Goal: Transaction & Acquisition: Purchase product/service

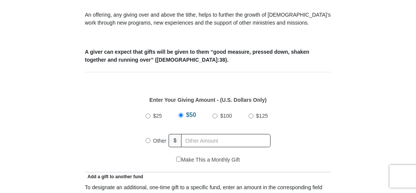
scroll to position [265, 0]
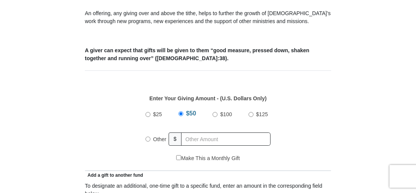
click at [148, 139] on input "Other" at bounding box center [147, 139] width 5 height 5
radio input "true"
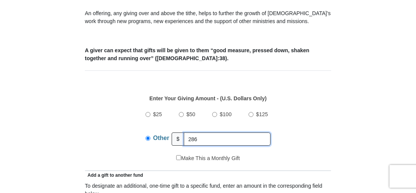
type input "286.00"
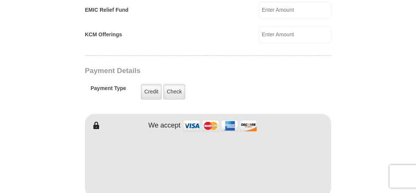
scroll to position [606, 0]
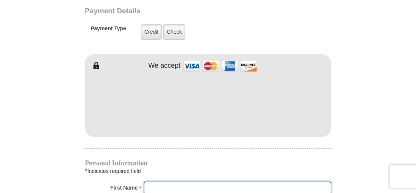
type input "[PERSON_NAME]"
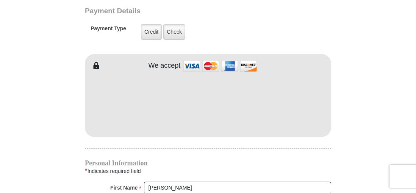
type input "[PERSON_NAME]"
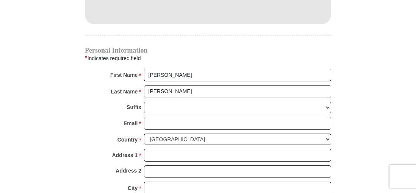
scroll to position [719, 0]
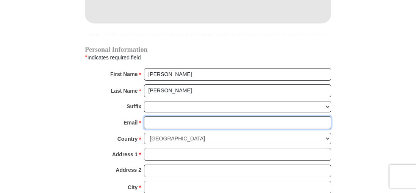
click at [170, 117] on input "Email *" at bounding box center [237, 122] width 187 height 13
type input "[EMAIL_ADDRESS][DOMAIN_NAME]"
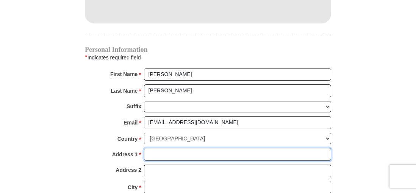
type input "[STREET_ADDRESS]"
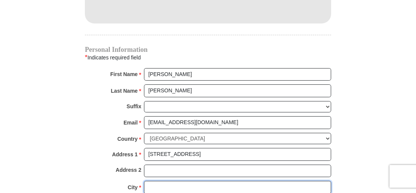
type input "[GEOGRAPHIC_DATA]"
select select "[GEOGRAPHIC_DATA]"
type input "76179"
type input "6198071403"
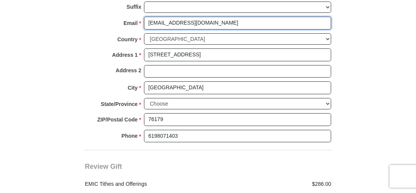
scroll to position [908, 0]
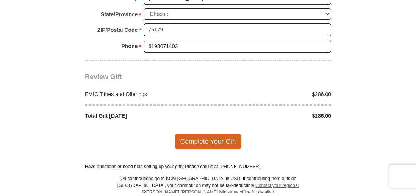
click at [208, 134] on span "Complete Your Gift" at bounding box center [207, 142] width 67 height 16
